Goal: Information Seeking & Learning: Learn about a topic

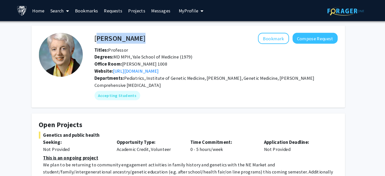
click at [219, 35] on div "Bookmark Compose Request" at bounding box center [239, 33] width 166 height 10
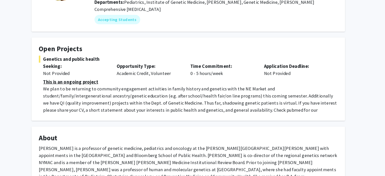
scroll to position [97, 0]
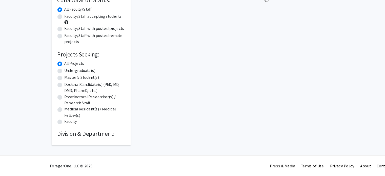
scroll to position [19, 0]
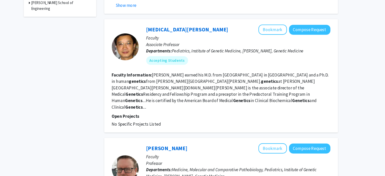
scroll to position [209, 0]
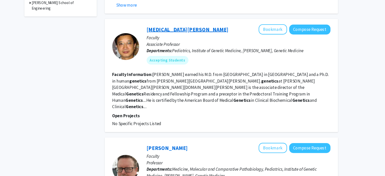
click at [165, 25] on link "[MEDICAL_DATA][PERSON_NAME]" at bounding box center [198, 28] width 77 height 6
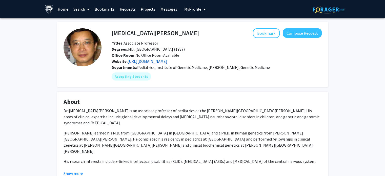
click at [167, 63] on link "[URL][DOMAIN_NAME]" at bounding box center [148, 61] width 40 height 5
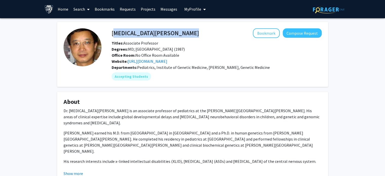
drag, startPoint x: 145, startPoint y: 34, endPoint x: 111, endPoint y: 34, distance: 33.6
click at [111, 34] on div "[MEDICAL_DATA][PERSON_NAME] Bookmark Compose Request" at bounding box center [217, 33] width 218 height 10
